Goal: Task Accomplishment & Management: Manage account settings

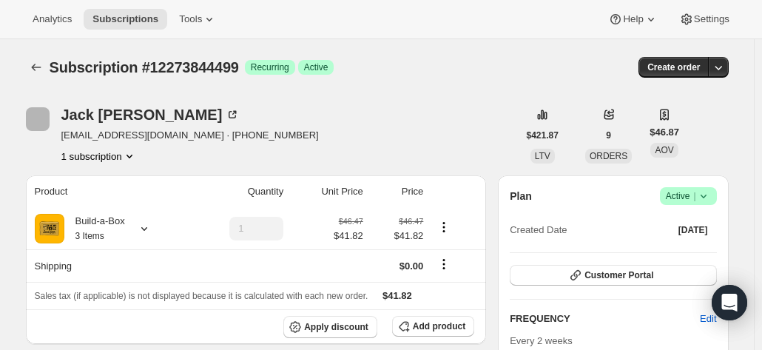
click at [670, 200] on span "Active |" at bounding box center [687, 196] width 45 height 15
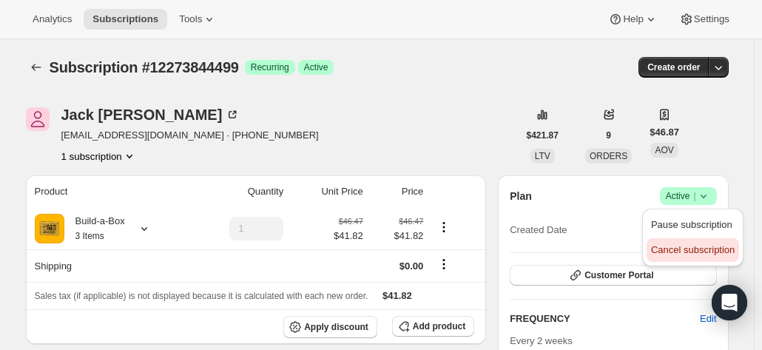
click at [679, 252] on span "Cancel subscription" at bounding box center [693, 249] width 84 height 11
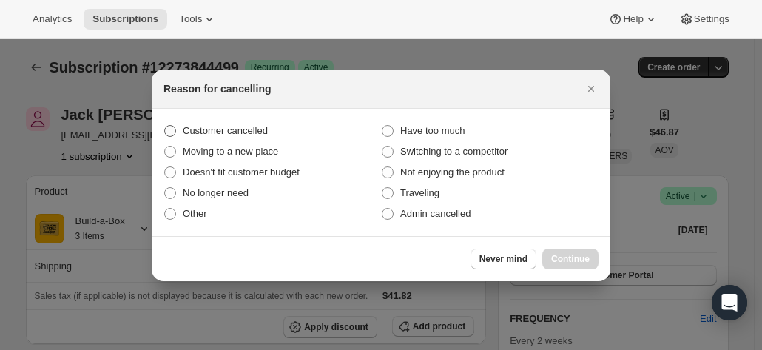
click at [219, 126] on span "Customer cancelled" at bounding box center [225, 130] width 85 height 11
click at [165, 126] on input "Customer cancelled" at bounding box center [164, 125] width 1 height 1
radio input "true"
click at [574, 257] on span "Continue" at bounding box center [570, 259] width 38 height 12
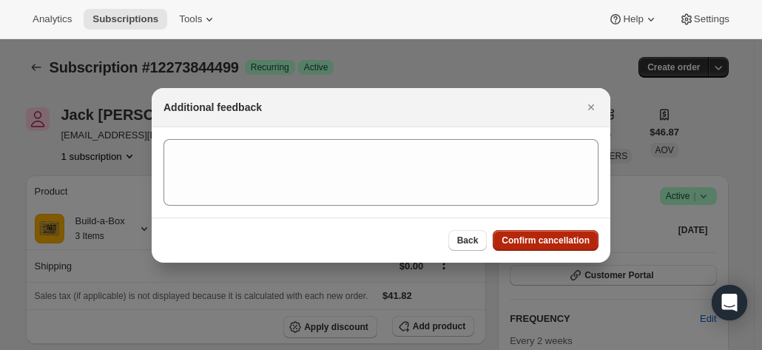
click at [569, 245] on span "Confirm cancellation" at bounding box center [545, 240] width 88 height 12
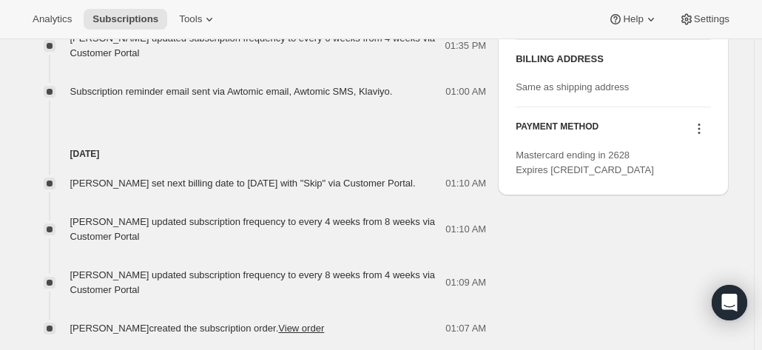
scroll to position [739, 0]
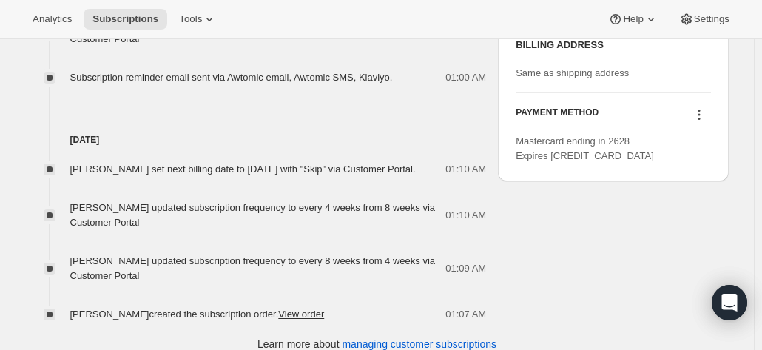
click at [695, 122] on icon at bounding box center [698, 114] width 15 height 15
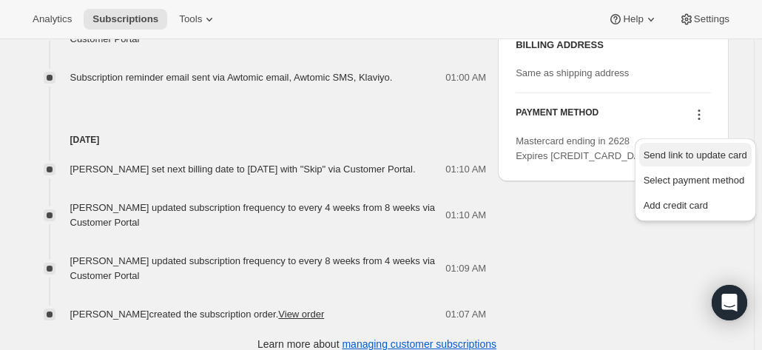
click at [685, 155] on span "Send link to update card" at bounding box center [695, 154] width 104 height 11
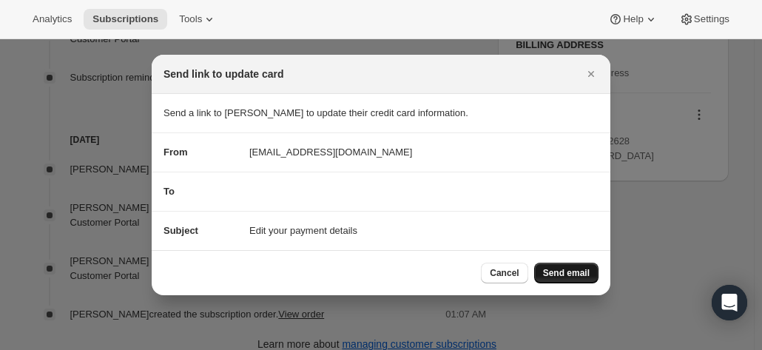
click at [573, 271] on span "Send email" at bounding box center [566, 273] width 47 height 12
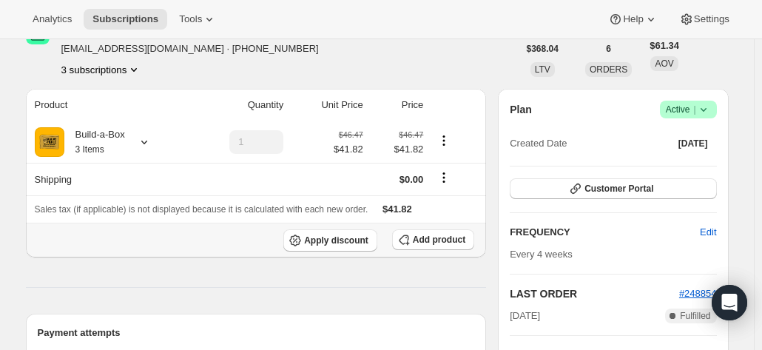
scroll to position [74, 0]
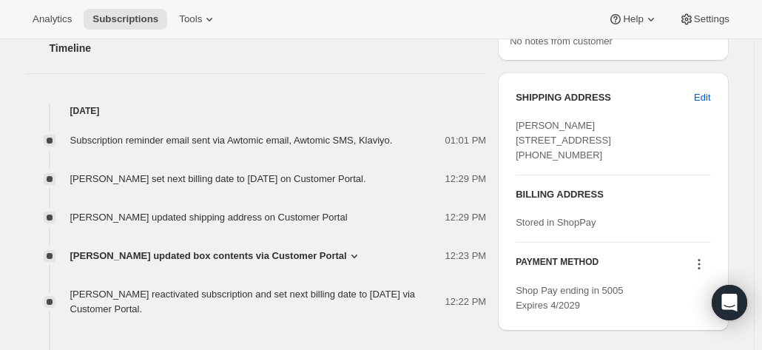
scroll to position [591, 0]
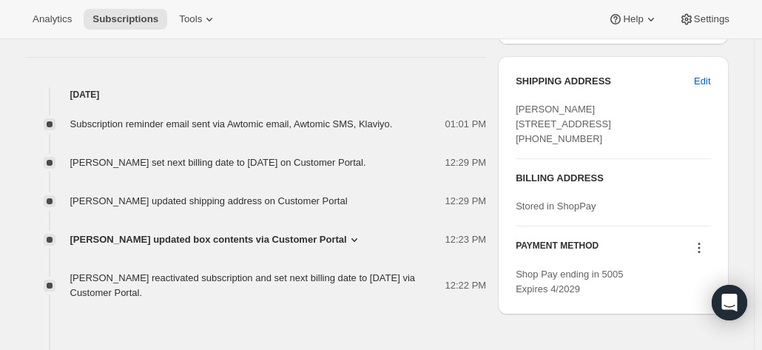
click at [223, 240] on span "Nicole Maio updated box contents via Customer Portal" at bounding box center [208, 239] width 277 height 15
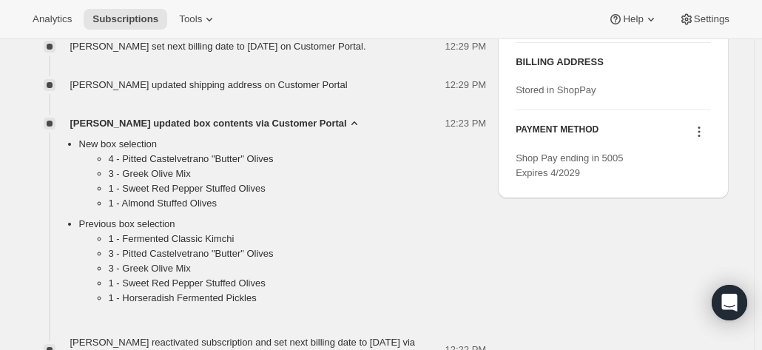
scroll to position [739, 0]
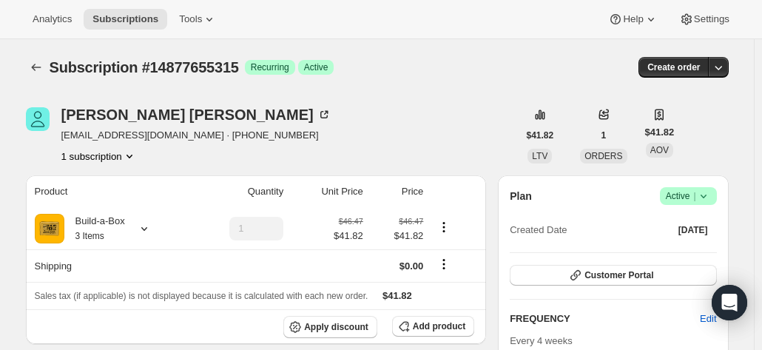
click at [689, 193] on span "Active |" at bounding box center [687, 196] width 45 height 15
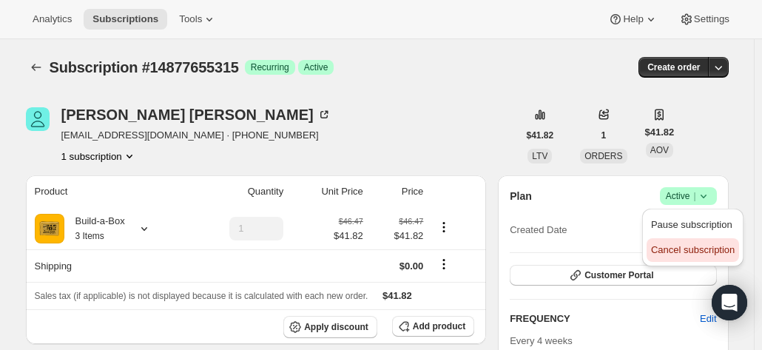
click at [684, 249] on span "Cancel subscription" at bounding box center [693, 249] width 84 height 11
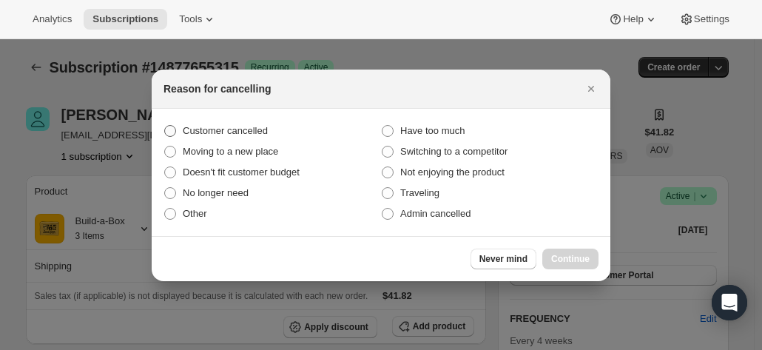
click at [260, 132] on span "Customer cancelled" at bounding box center [225, 130] width 85 height 11
click at [165, 126] on input "Customer cancelled" at bounding box center [164, 125] width 1 height 1
radio input "true"
click at [562, 260] on span "Continue" at bounding box center [570, 259] width 38 height 12
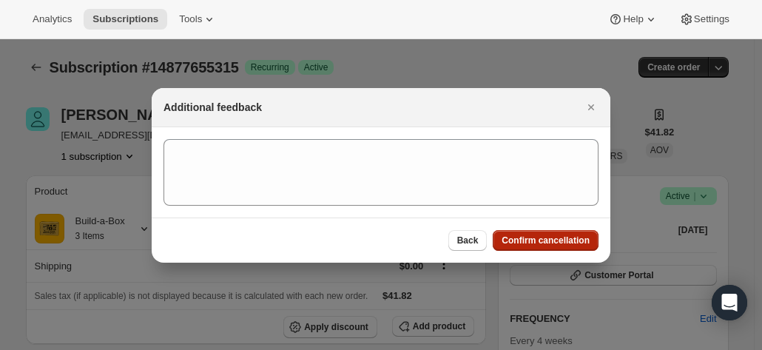
click at [548, 237] on span "Confirm cancellation" at bounding box center [545, 240] width 88 height 12
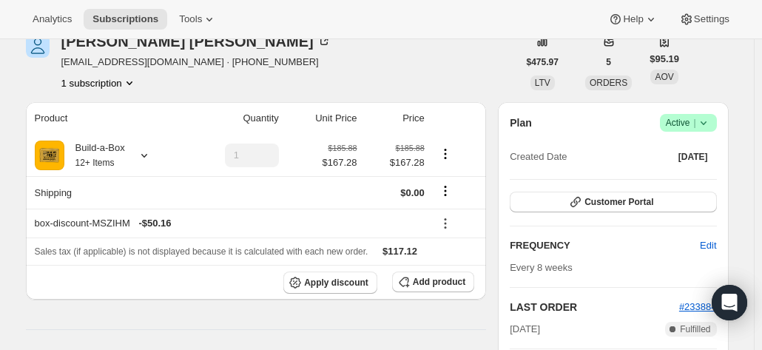
scroll to position [74, 0]
click at [572, 200] on button "Customer Portal" at bounding box center [612, 201] width 206 height 21
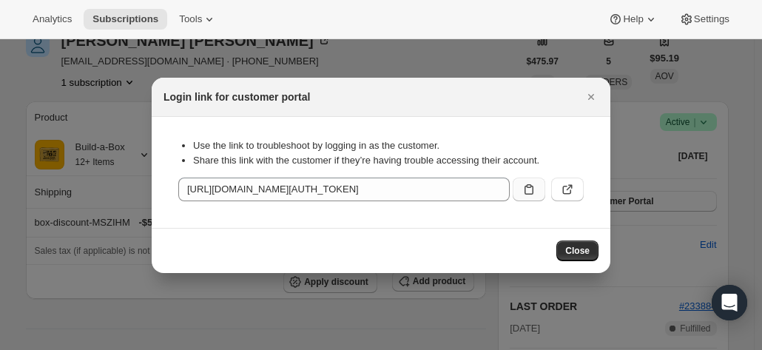
click at [523, 191] on icon ":rc3:" at bounding box center [528, 189] width 15 height 15
click at [596, 85] on div "Login link for customer portal" at bounding box center [381, 97] width 458 height 39
click at [591, 94] on icon "Close" at bounding box center [590, 96] width 15 height 15
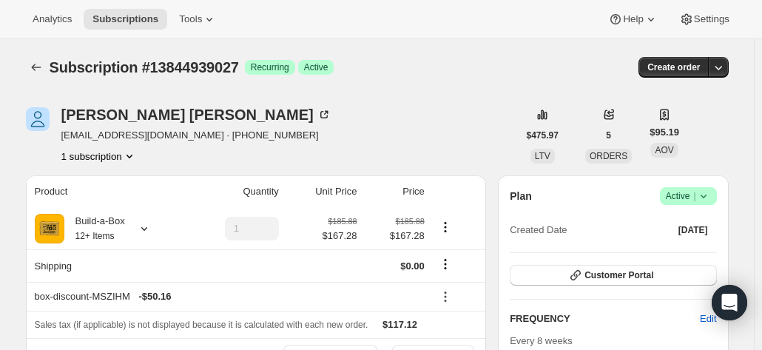
scroll to position [74, 0]
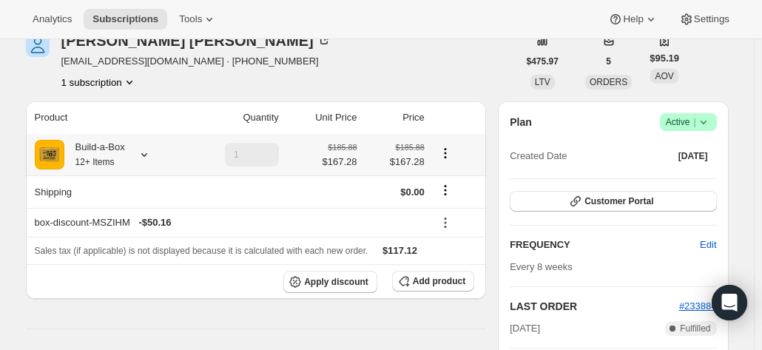
click at [99, 150] on div "Build-a-Box 12+ Items" at bounding box center [94, 155] width 61 height 30
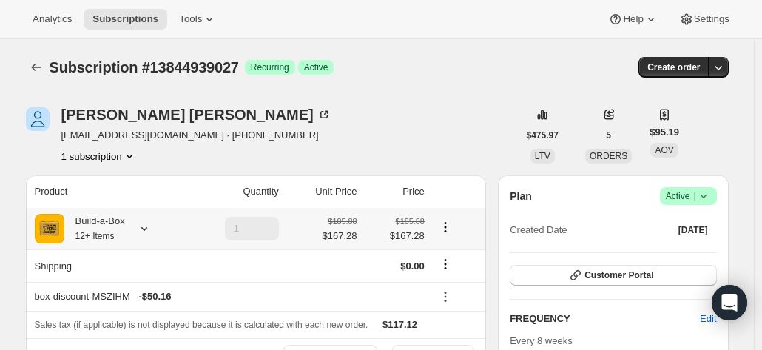
scroll to position [0, 0]
click at [104, 217] on div "Build-a-Box 12+ Items" at bounding box center [94, 229] width 61 height 30
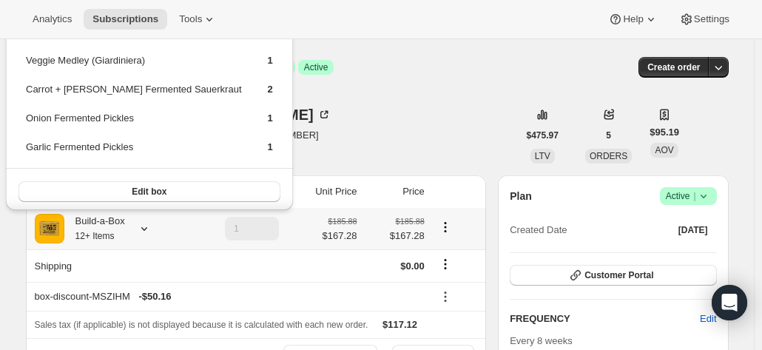
scroll to position [69, 0]
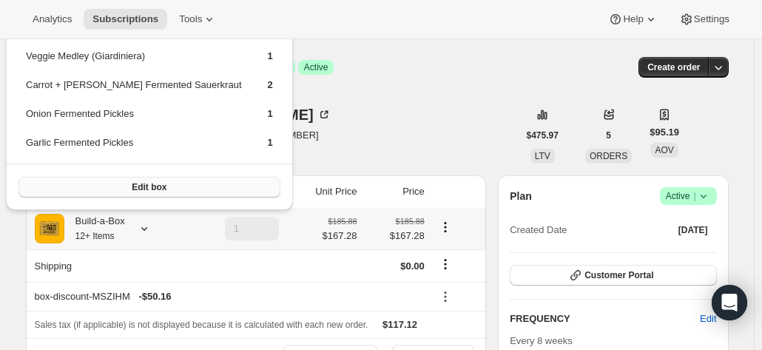
click at [160, 191] on button "Edit box" at bounding box center [149, 187] width 262 height 21
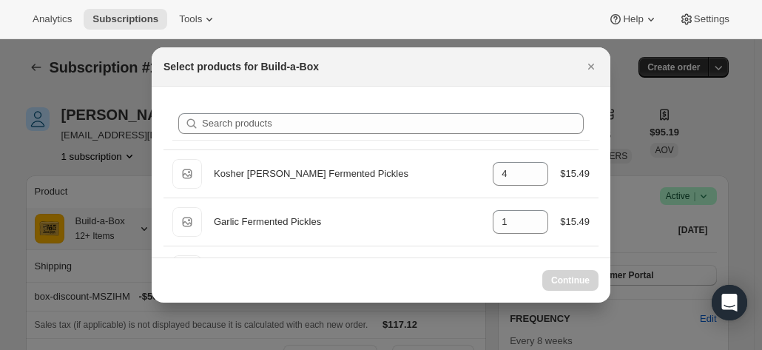
select select "gid://shopify/ProductVariant/49973439299859"
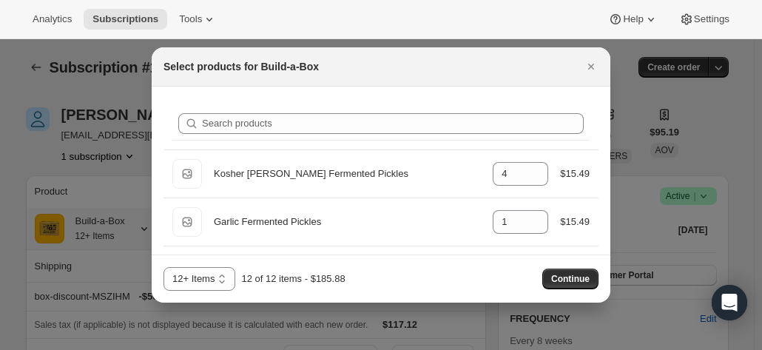
click at [28, 157] on div at bounding box center [381, 175] width 762 height 350
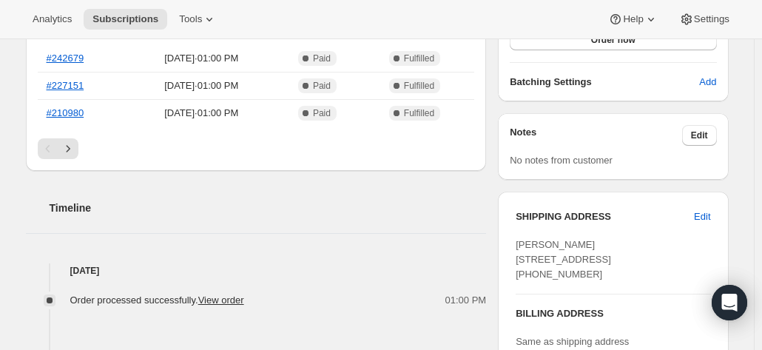
scroll to position [591, 0]
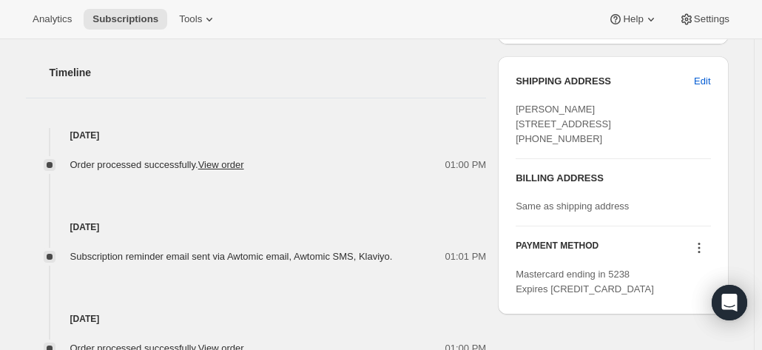
click at [69, 208] on div "Jul 24, 2025 Subscription reminder email sent via Awtomic email, Awtomic SMS, K…" at bounding box center [256, 218] width 461 height 92
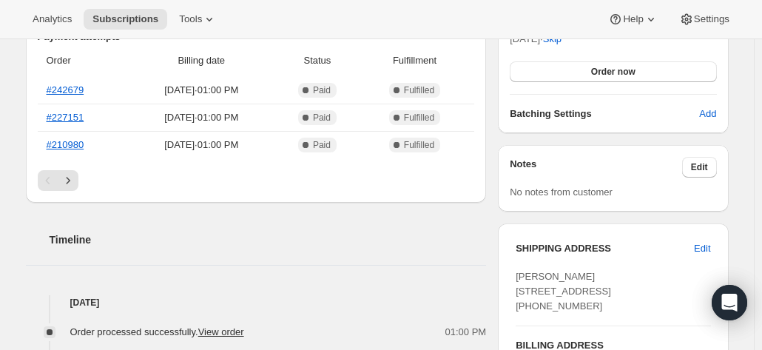
scroll to position [370, 0]
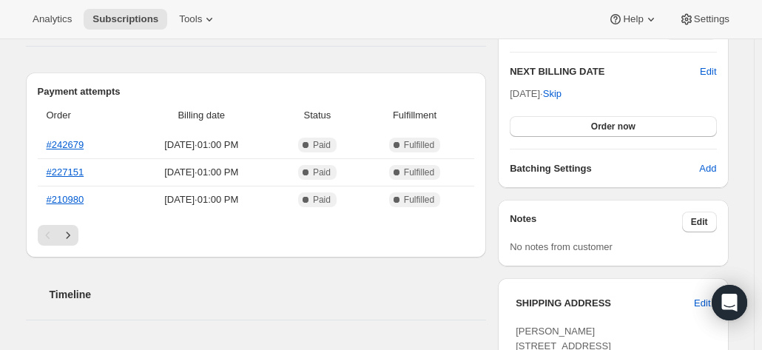
click at [53, 279] on div "Timeline" at bounding box center [256, 279] width 461 height 44
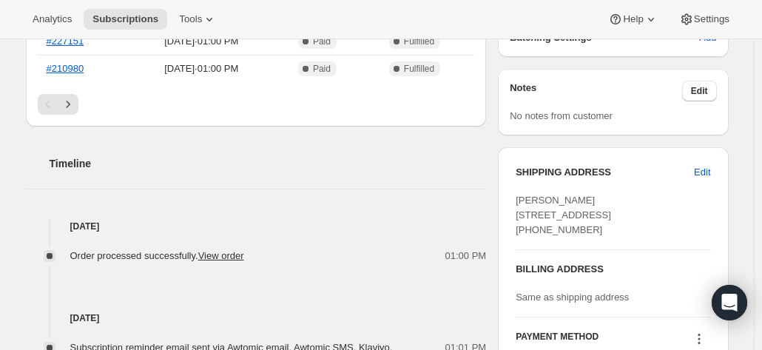
scroll to position [591, 0]
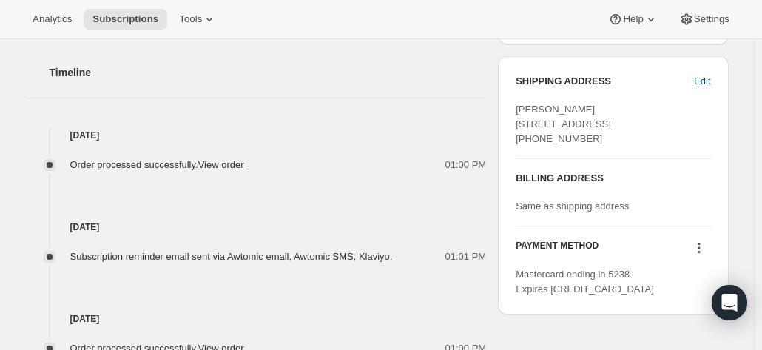
click at [708, 80] on span "Edit" at bounding box center [702, 81] width 16 height 15
select select "CO"
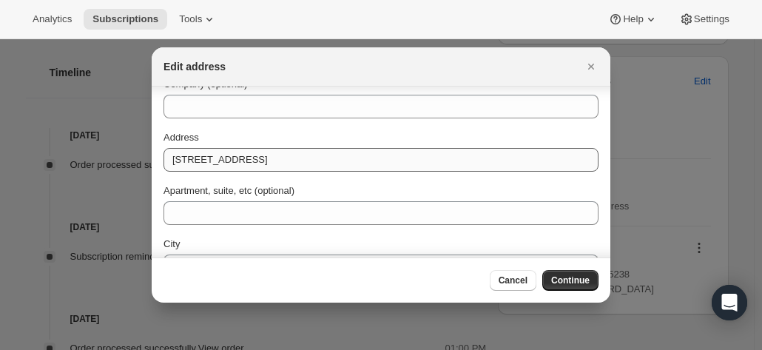
scroll to position [74, 0]
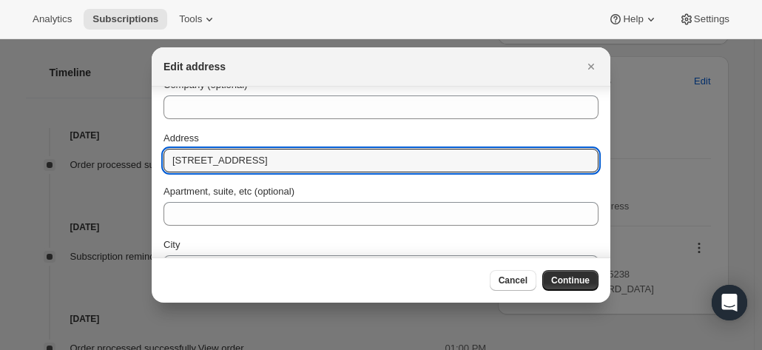
drag, startPoint x: 296, startPoint y: 160, endPoint x: 167, endPoint y: 146, distance: 130.1
click at [167, 146] on div "Address 1038 20th Street Southwest" at bounding box center [380, 151] width 435 height 41
click at [590, 67] on icon "Close" at bounding box center [591, 67] width 6 height 6
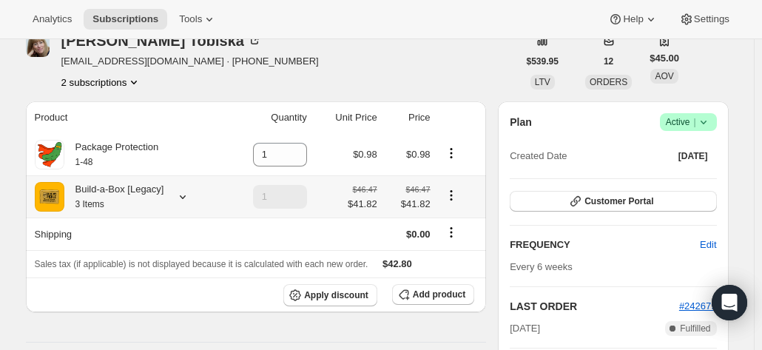
click at [176, 201] on div at bounding box center [179, 196] width 21 height 15
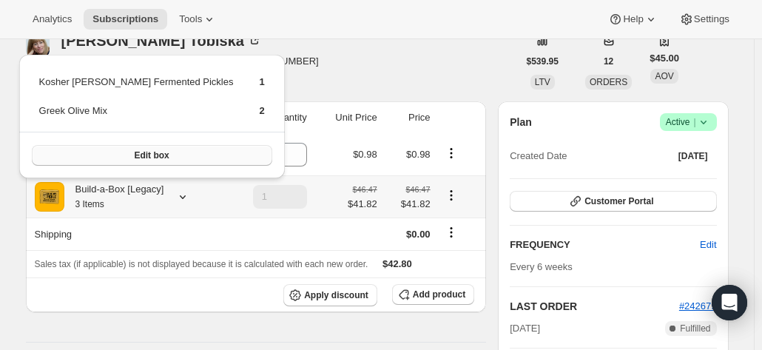
click at [134, 157] on span "Edit box" at bounding box center [151, 155] width 35 height 12
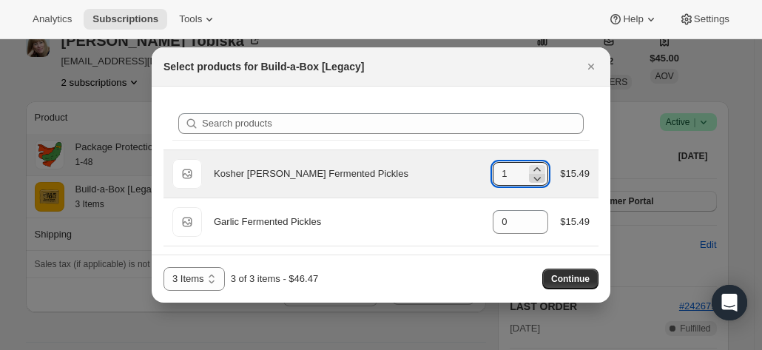
click at [529, 182] on icon ":rem:" at bounding box center [536, 178] width 15 height 15
type input "0"
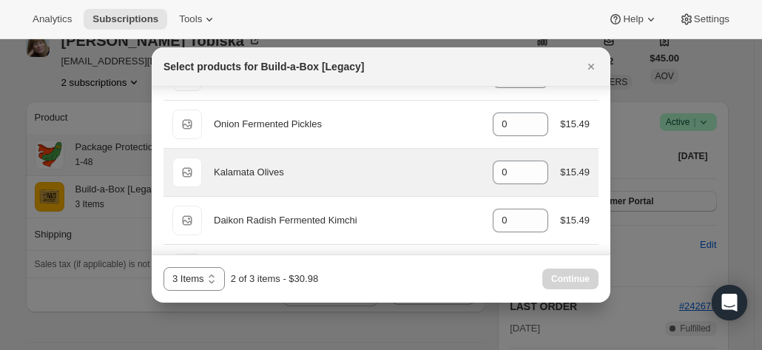
scroll to position [961, 0]
click at [534, 167] on icon ":rem:" at bounding box center [537, 169] width 7 height 4
type input "1"
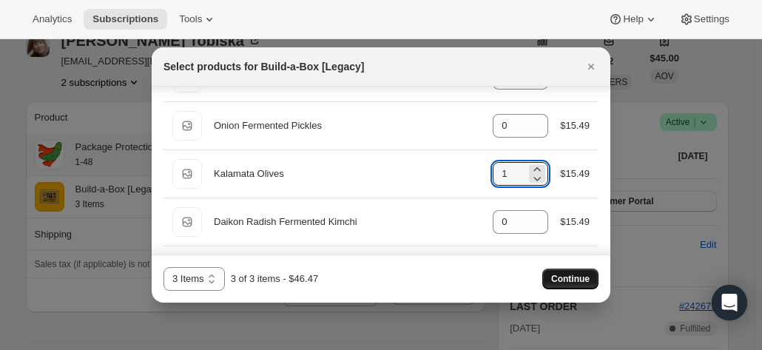
click at [578, 279] on span "Continue" at bounding box center [570, 279] width 38 height 12
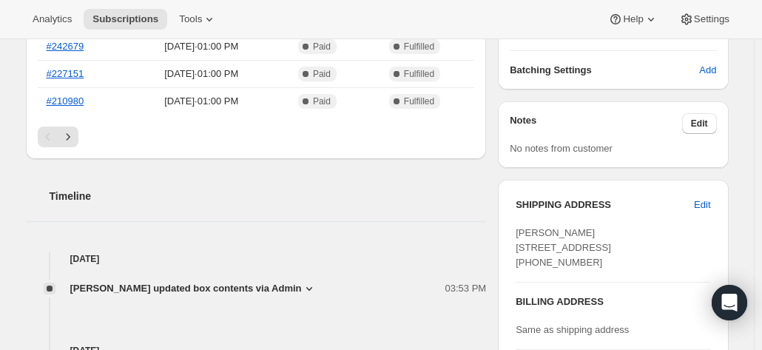
scroll to position [591, 0]
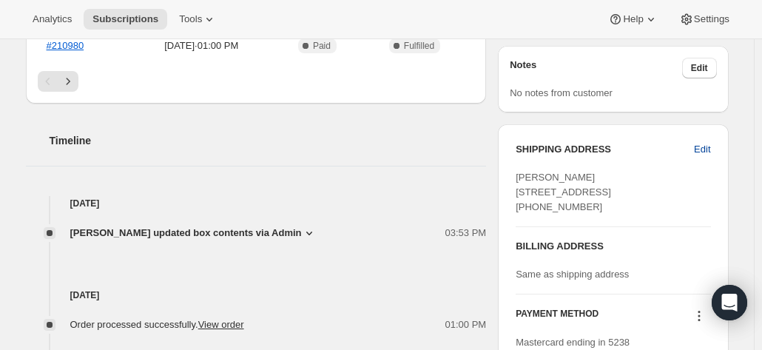
click at [710, 148] on span "Edit" at bounding box center [702, 149] width 16 height 15
select select "CO"
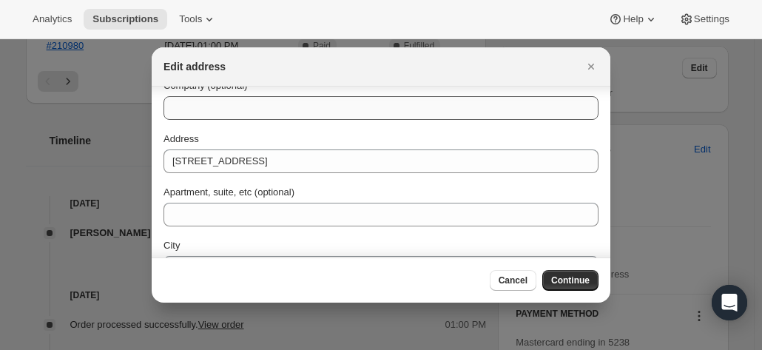
scroll to position [74, 0]
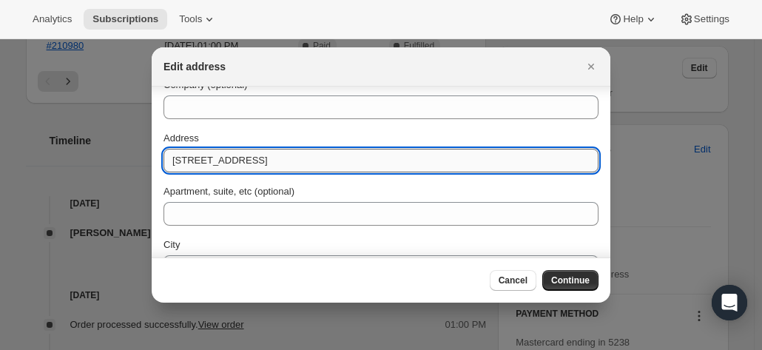
drag, startPoint x: 327, startPoint y: 166, endPoint x: 167, endPoint y: 160, distance: 159.8
click at [167, 160] on input "1038 20th Street Southwest" at bounding box center [380, 161] width 435 height 24
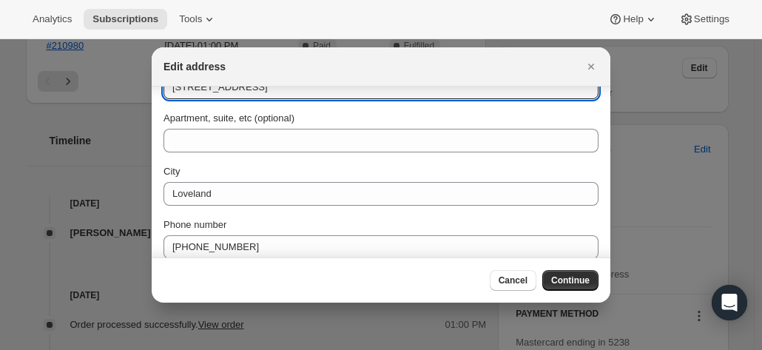
scroll to position [148, 0]
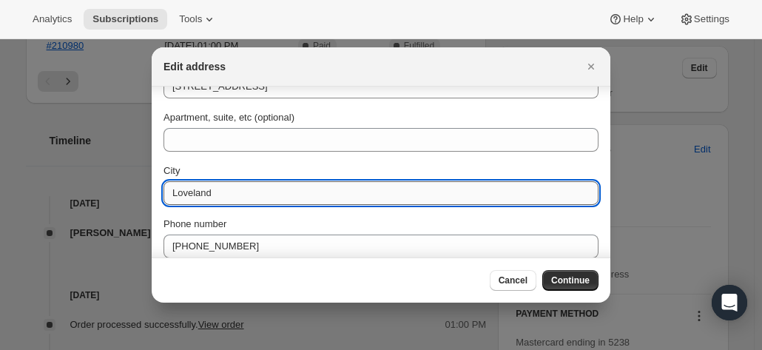
click at [253, 196] on input "Loveland" at bounding box center [380, 193] width 435 height 24
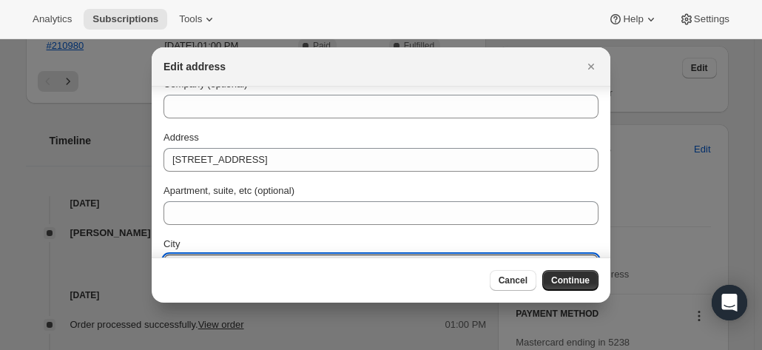
scroll to position [74, 0]
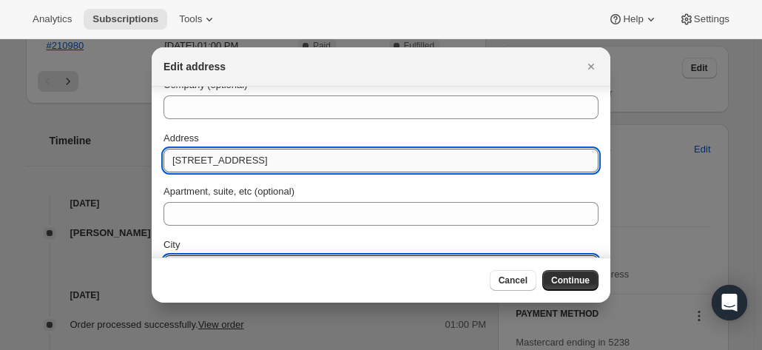
click at [228, 160] on input "1106 West 15th St" at bounding box center [380, 161] width 435 height 24
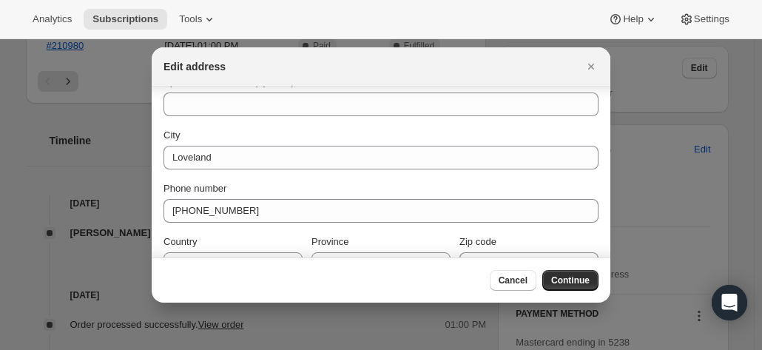
scroll to position [213, 0]
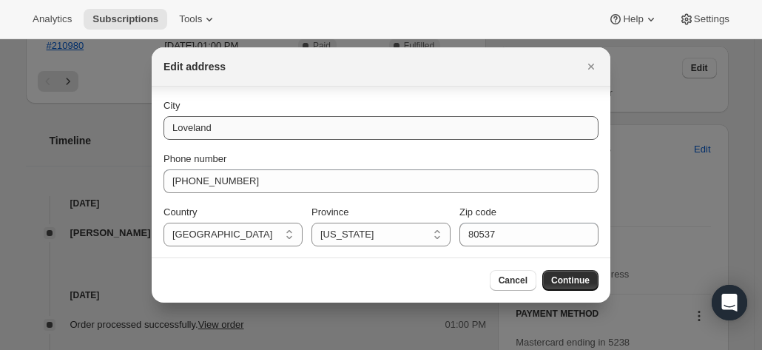
type input "1106 West 16th St"
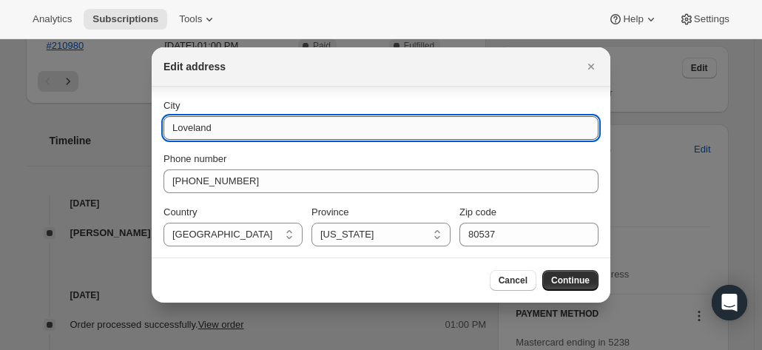
click at [302, 138] on input "Loveland" at bounding box center [380, 128] width 435 height 24
type input "L"
type input "Santa Ana"
click at [366, 235] on select "Alabama Arizona Arkansas Colorado Connecticut Delaware District of Columbia Flo…" at bounding box center [380, 235] width 139 height 24
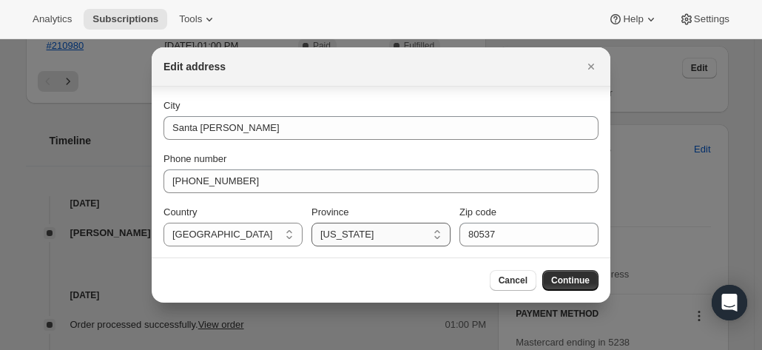
select select "CA"
click at [311, 223] on select "Alabama Arizona Arkansas Colorado Connecticut Delaware District of Columbia Flo…" at bounding box center [380, 235] width 139 height 24
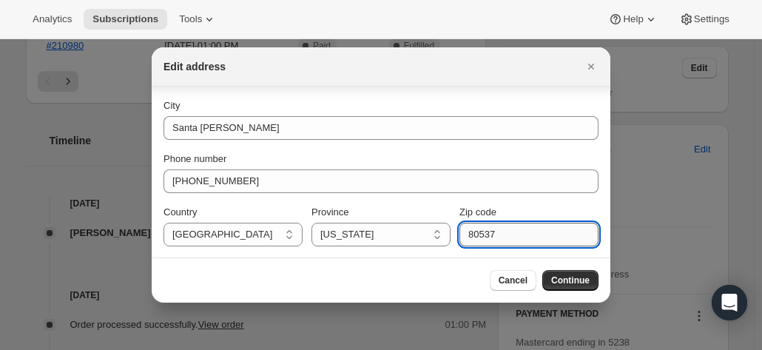
click at [510, 231] on input "80537" at bounding box center [528, 235] width 139 height 24
type input "8"
type input "92706"
click at [586, 279] on span "Continue" at bounding box center [570, 280] width 38 height 12
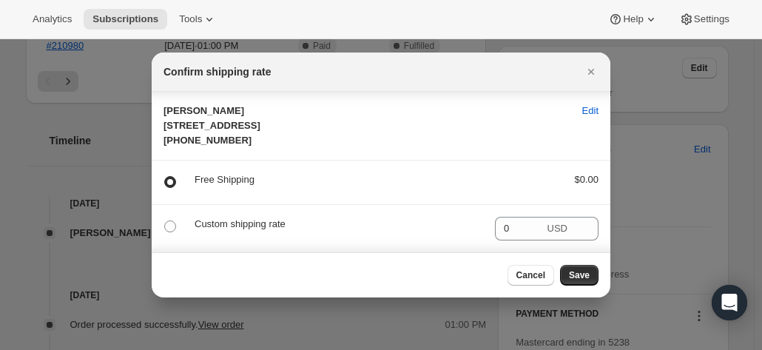
scroll to position [0, 0]
click at [587, 279] on span "Save" at bounding box center [579, 275] width 21 height 12
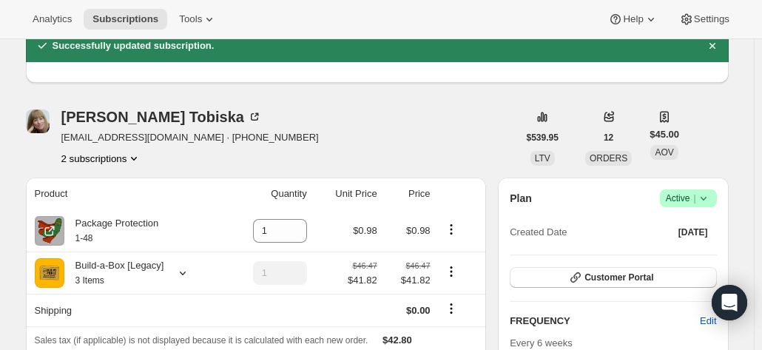
scroll to position [148, 0]
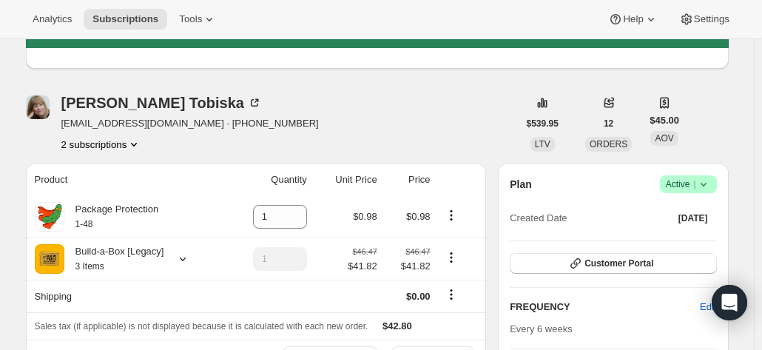
drag, startPoint x: 135, startPoint y: 147, endPoint x: 126, endPoint y: 149, distance: 8.3
click at [134, 147] on icon "Product actions" at bounding box center [133, 144] width 15 height 15
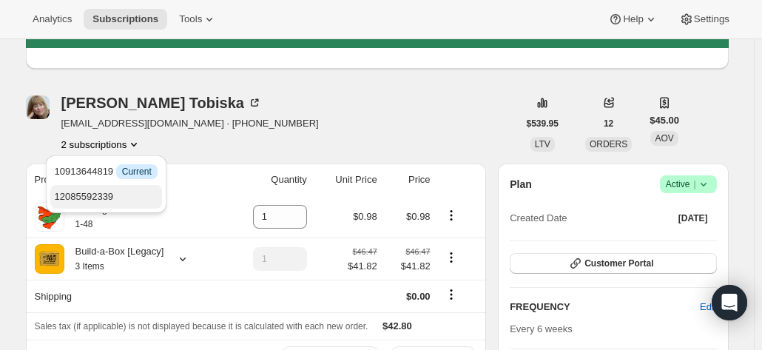
click at [108, 191] on span "12085592339" at bounding box center [84, 196] width 59 height 11
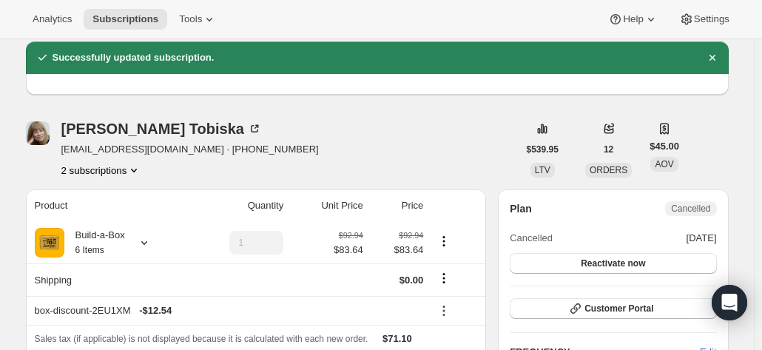
scroll to position [148, 0]
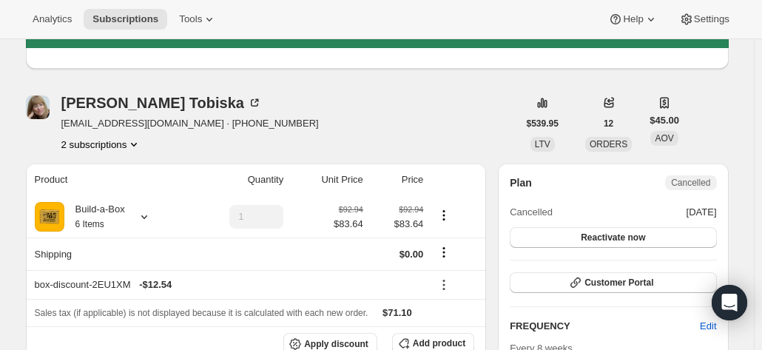
click at [102, 148] on button "2 subscriptions" at bounding box center [101, 144] width 81 height 15
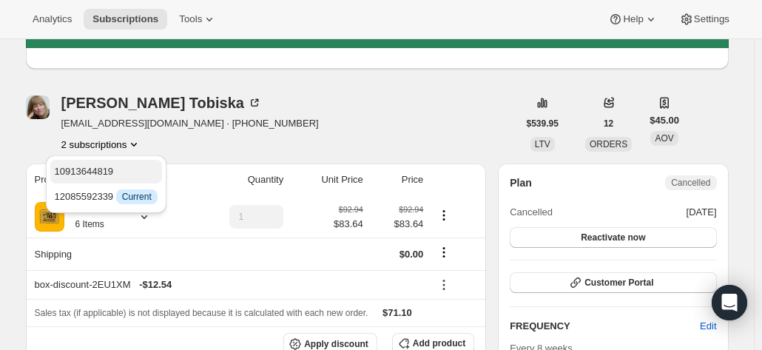
click at [103, 166] on span "10913644819" at bounding box center [84, 171] width 59 height 11
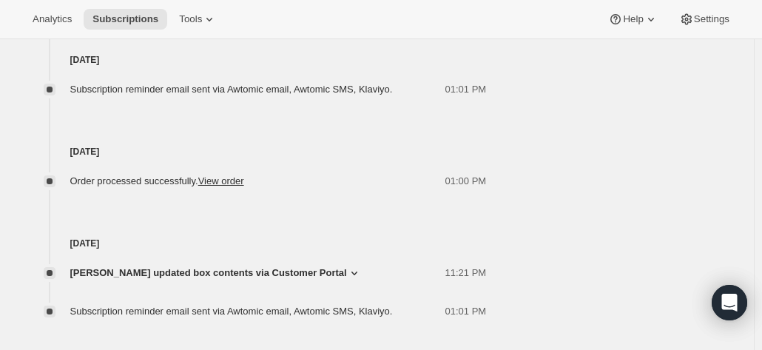
scroll to position [1081, 0]
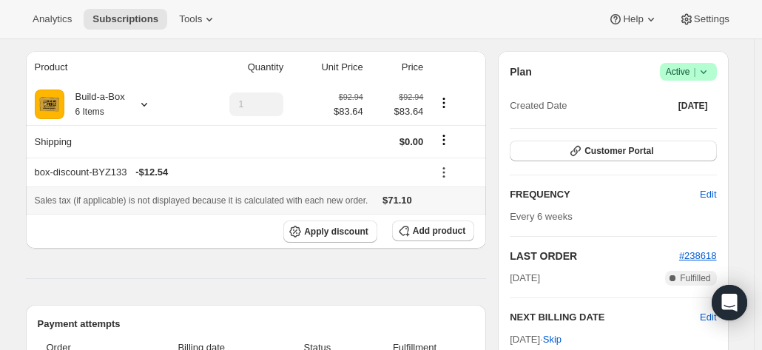
scroll to position [148, 0]
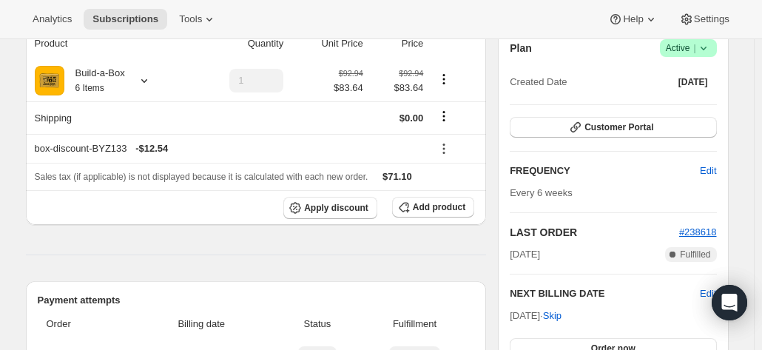
click at [62, 235] on div "Product Quantity Unit Price Price Build-a-Box 6 Items 1 $92.94 $83.64 $92.94 $8…" at bounding box center [256, 333] width 461 height 612
